Goal: Feedback & Contribution: Submit feedback/report problem

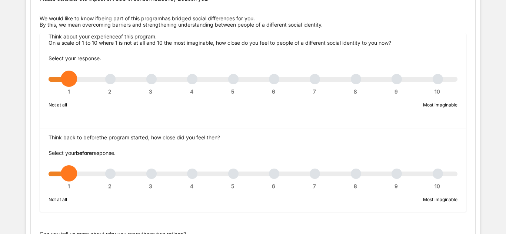
scroll to position [109, 0]
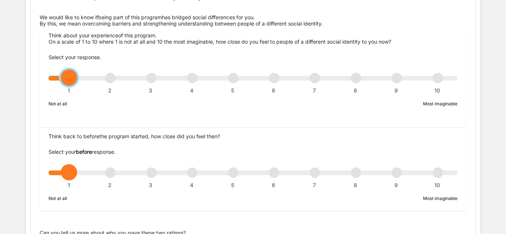
click at [441, 83] on div "1 2 3 4 5 6 7 8 9 10" at bounding box center [253, 81] width 409 height 5
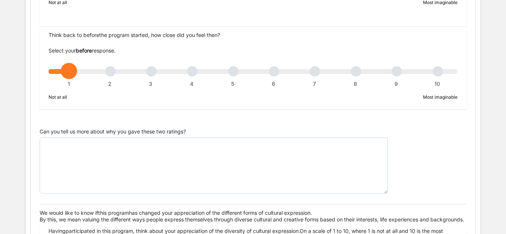
scroll to position [214, 0]
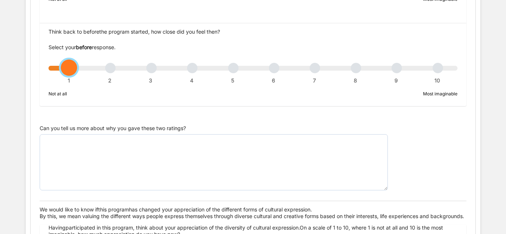
click at [441, 69] on div "1 2 3 4 5 6 7 8 9 10" at bounding box center [253, 71] width 409 height 5
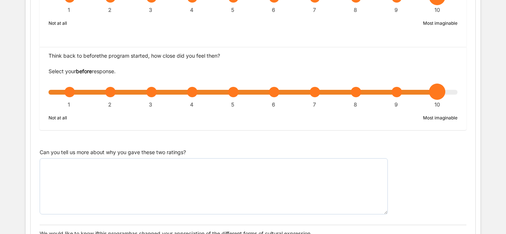
scroll to position [189, 0]
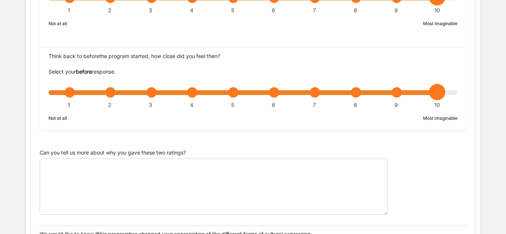
click at [194, 96] on div "1 2 3 4 5 6 7 8 9 10" at bounding box center [253, 96] width 409 height 5
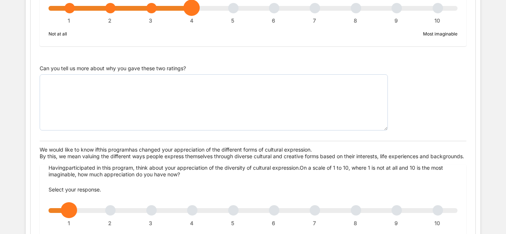
scroll to position [275, 0]
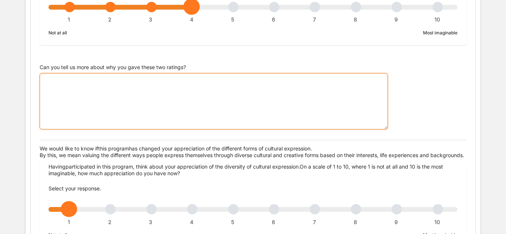
click at [179, 92] on textarea "Can you tell us more about why you gave these two ratings?" at bounding box center [214, 101] width 348 height 56
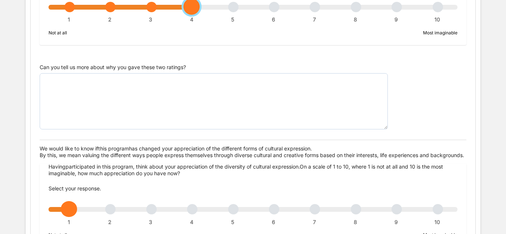
click at [109, 9] on div "1 2 3 4 5 6 7 8 9 10" at bounding box center [253, 10] width 409 height 5
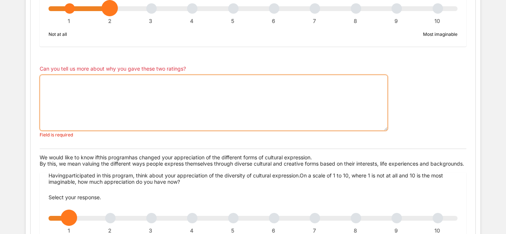
click at [118, 89] on textarea "Can you tell us more about why you gave these two ratings?" at bounding box center [214, 103] width 348 height 56
type textarea "o"
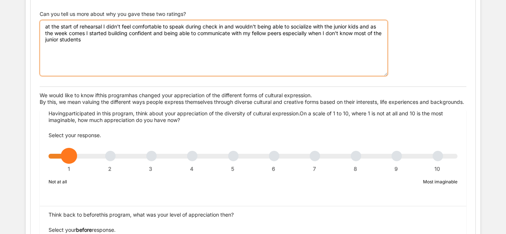
scroll to position [330, 0]
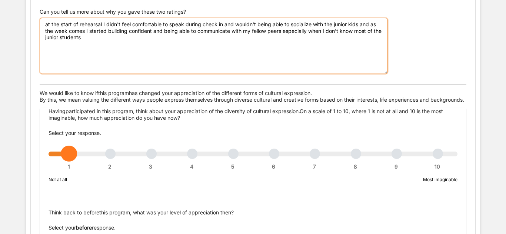
type textarea "at the start of rehearsal I didn't feel comfortable to speak during check in an…"
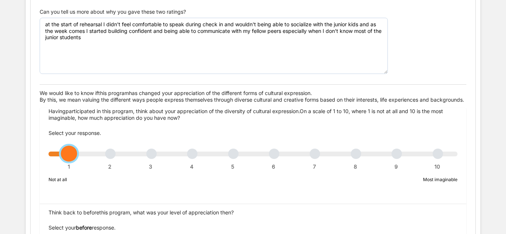
click at [439, 160] on div "1 2 3 4 5 6 7 8 9 10" at bounding box center [253, 157] width 409 height 5
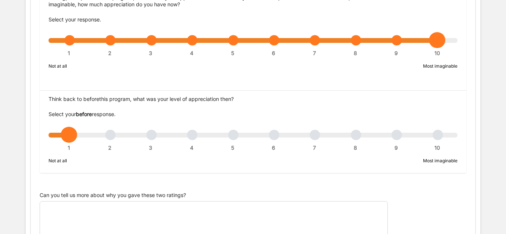
scroll to position [447, 0]
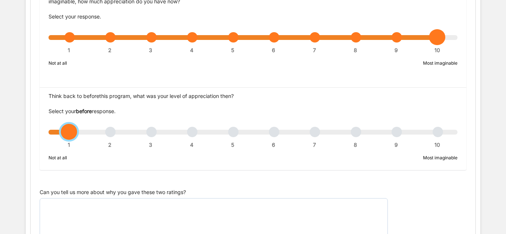
click at [113, 139] on div "1 2 3 4 5 6 7 8 9 10" at bounding box center [253, 135] width 409 height 5
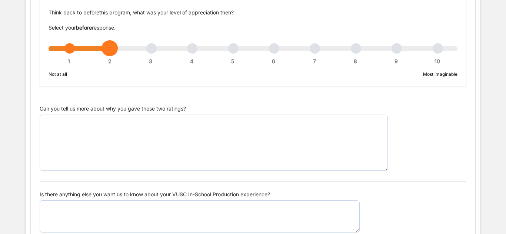
scroll to position [531, 0]
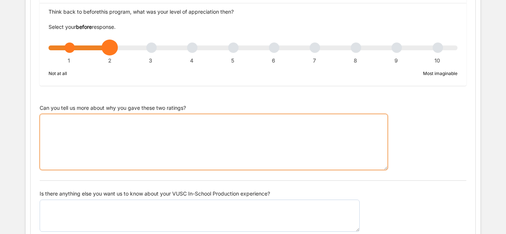
click at [113, 141] on textarea "Can you tell us more about why you gave these two ratings?" at bounding box center [214, 142] width 348 height 56
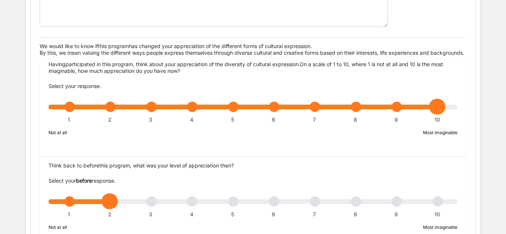
scroll to position [594, 0]
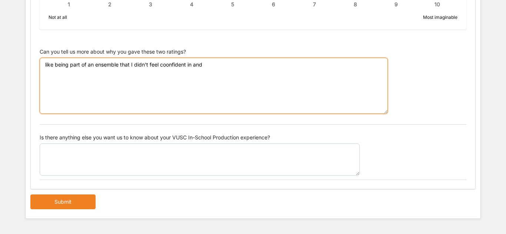
click at [173, 66] on textarea "like being part of an ensemble that I didn't feel coonfident in and" at bounding box center [214, 86] width 348 height 56
click at [176, 63] on textarea "like being part of an ensemble that I didn't feel coonfident in and" at bounding box center [214, 86] width 348 height 56
click at [167, 65] on textarea "like being part of an ensemble that I didn't feel coonfident in and" at bounding box center [214, 86] width 348 height 56
click at [211, 65] on textarea "like being part of an ensemble that I didn't feel confident in and" at bounding box center [214, 86] width 348 height 56
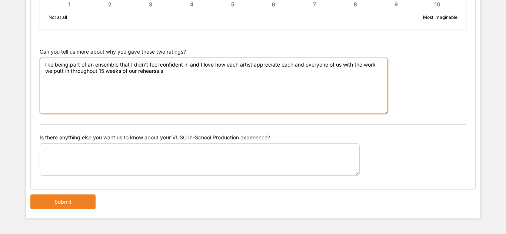
type textarea "like being part of an ensemble that I didn't feel confident in and I love how e…"
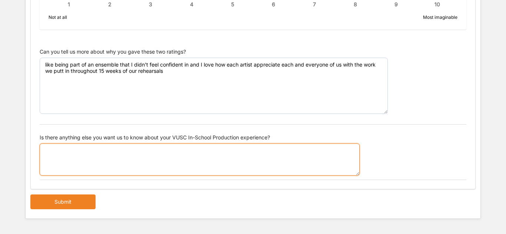
click at [184, 155] on textarea "Is there anything else you want us to know about your VUSC In-School Production…" at bounding box center [200, 160] width 320 height 33
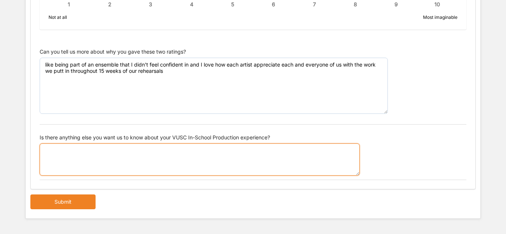
type textarea "i"
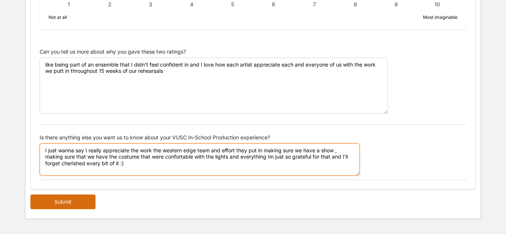
type textarea "I just wanna say I really appreciate the work the western edge team and effort …"
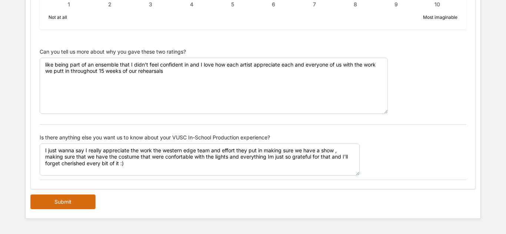
click at [47, 199] on button "Submit" at bounding box center [62, 202] width 65 height 15
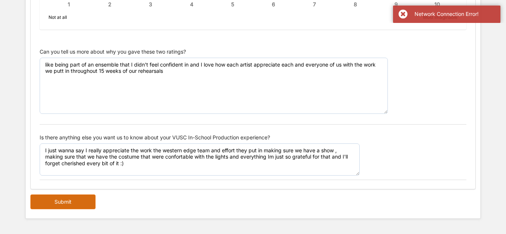
click at [75, 207] on button "Submit" at bounding box center [62, 202] width 65 height 15
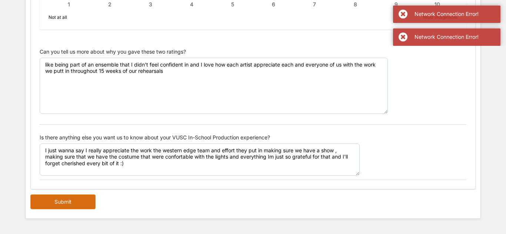
click at [75, 207] on button "Submit" at bounding box center [62, 202] width 65 height 15
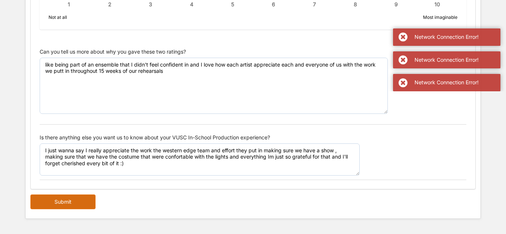
click at [75, 207] on button "Submit" at bounding box center [62, 202] width 65 height 15
